Goal: Information Seeking & Learning: Compare options

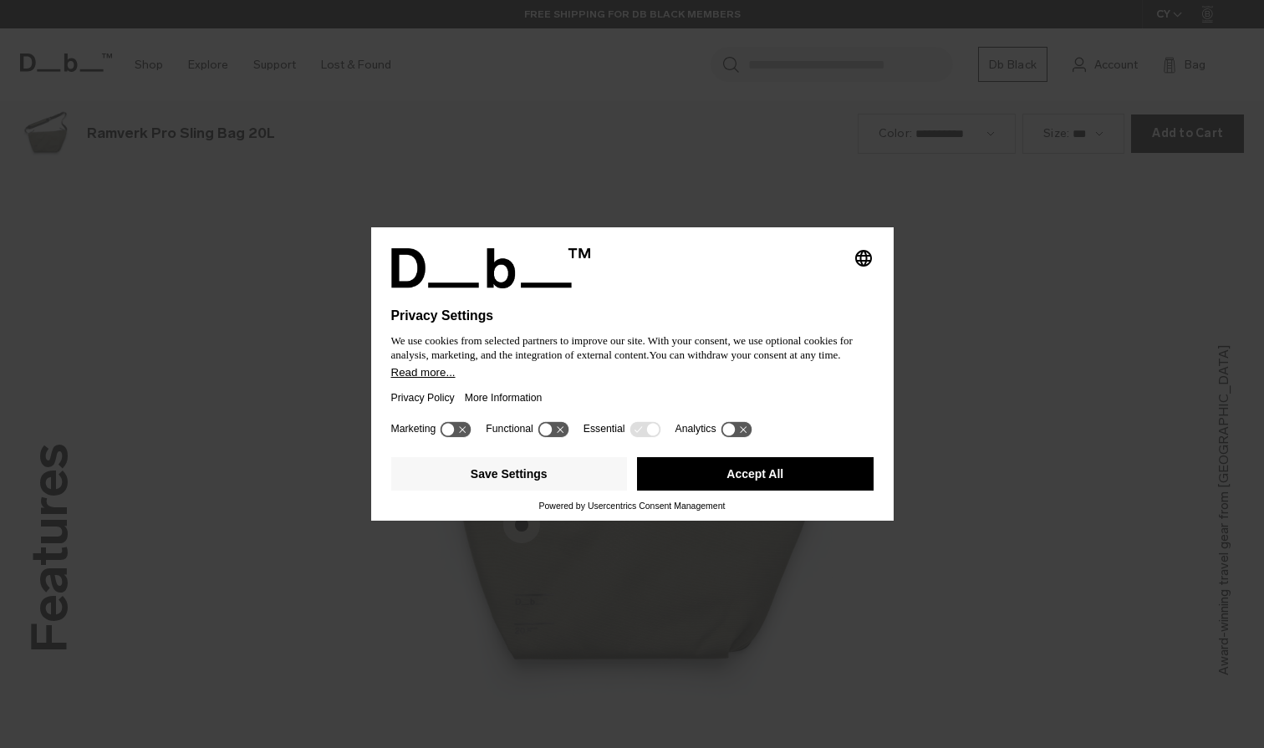
scroll to position [2244, 0]
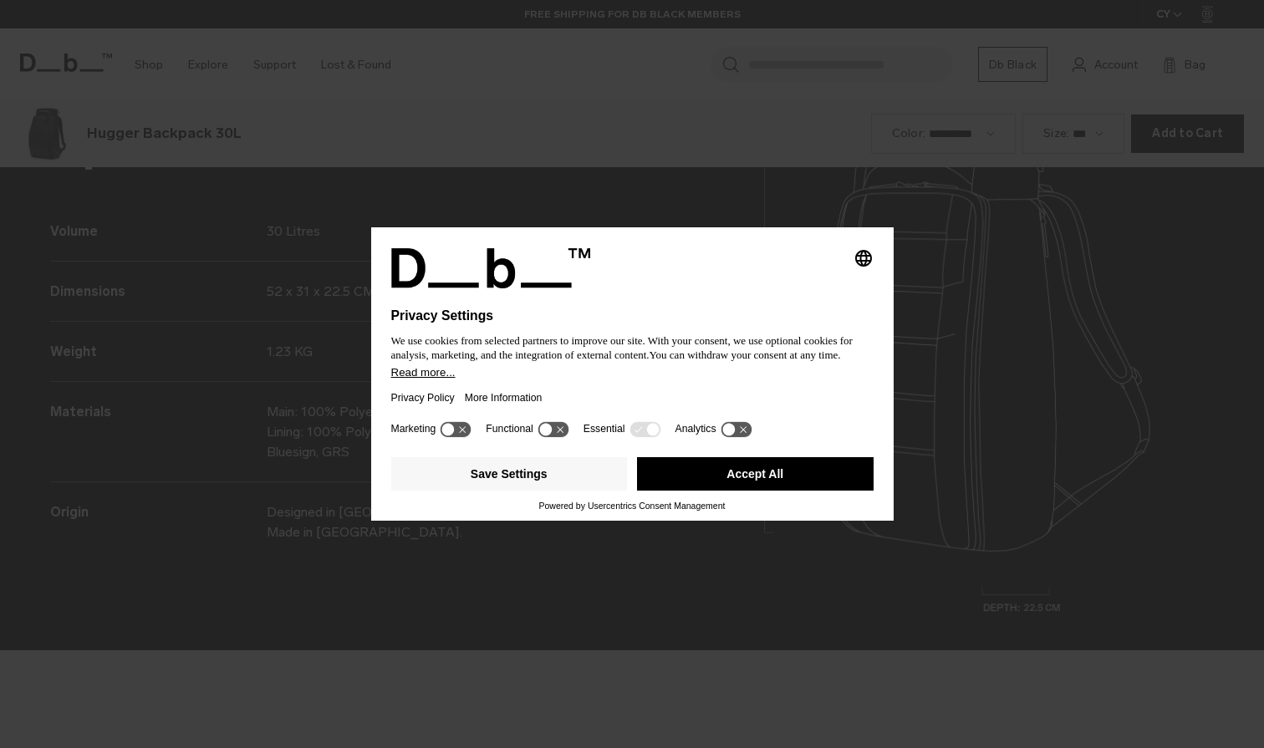
scroll to position [2244, 0]
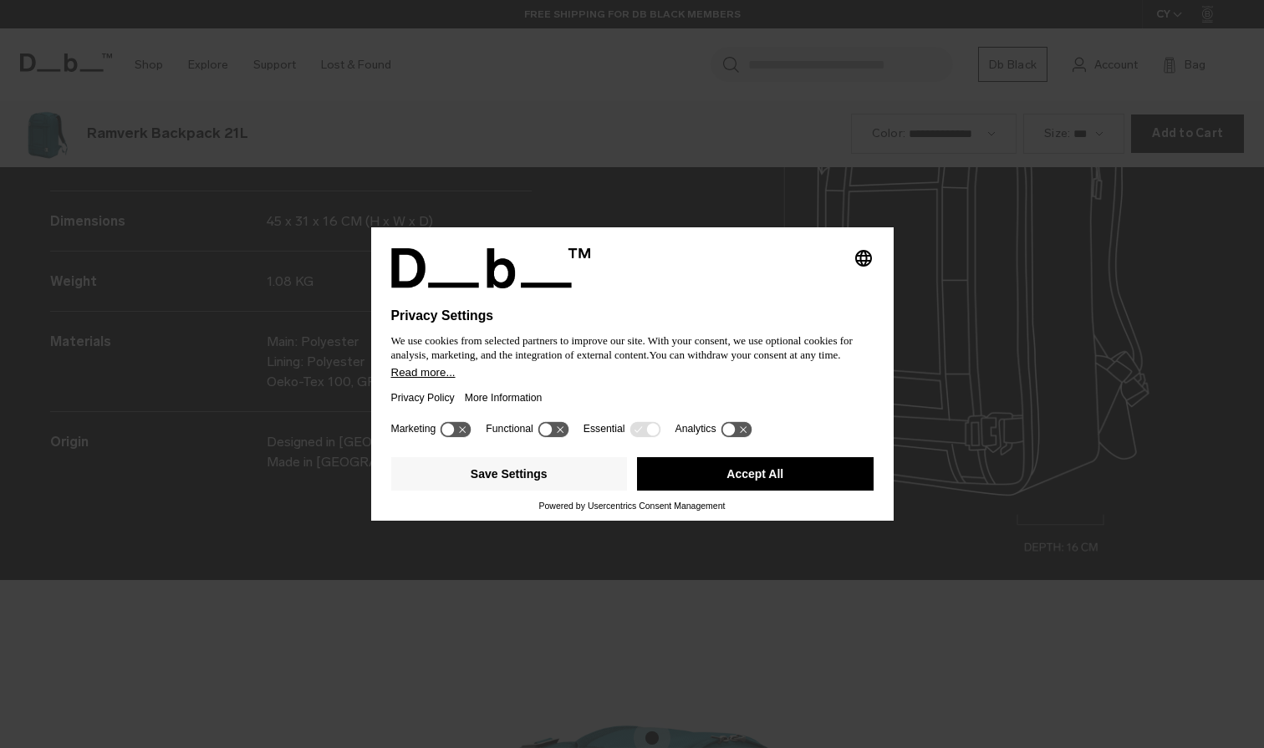
scroll to position [2244, 0]
